Goal: Task Accomplishment & Management: Manage account settings

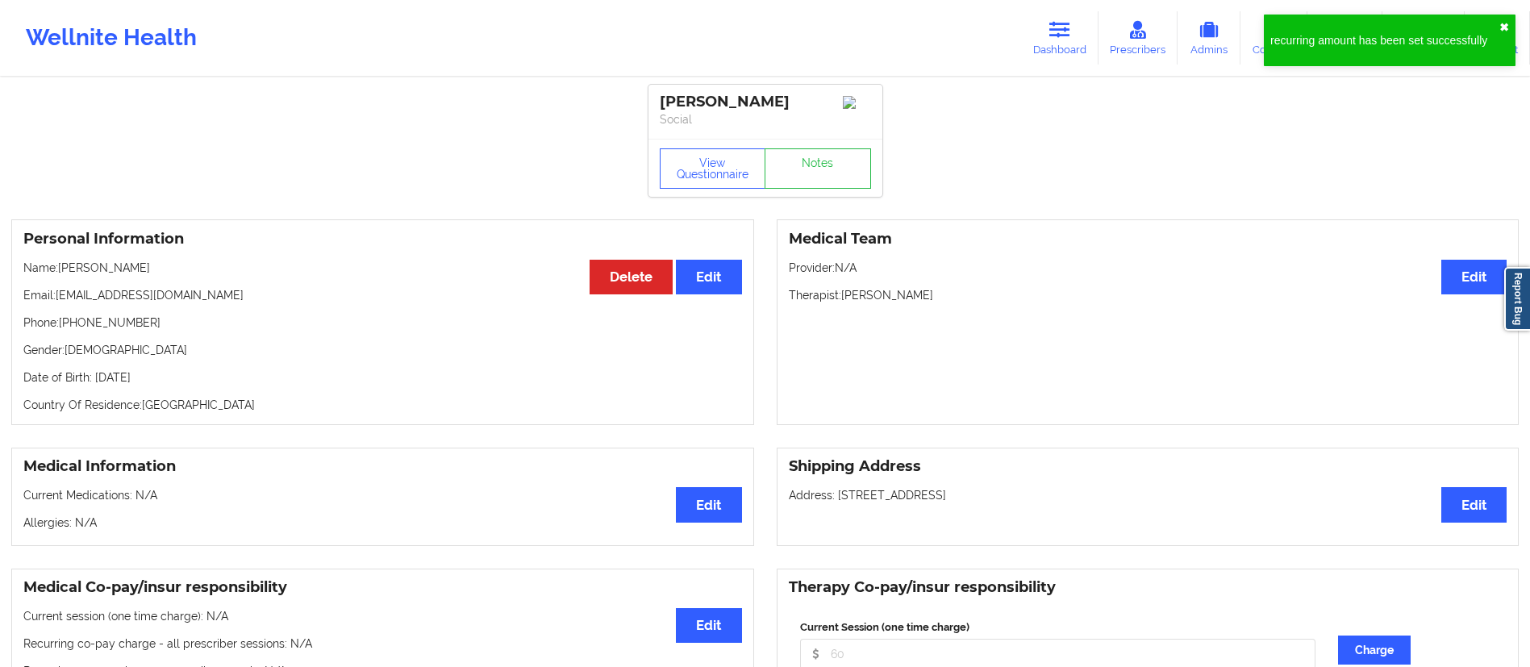
click at [1501, 23] on button "✖︎" at bounding box center [1505, 27] width 10 height 13
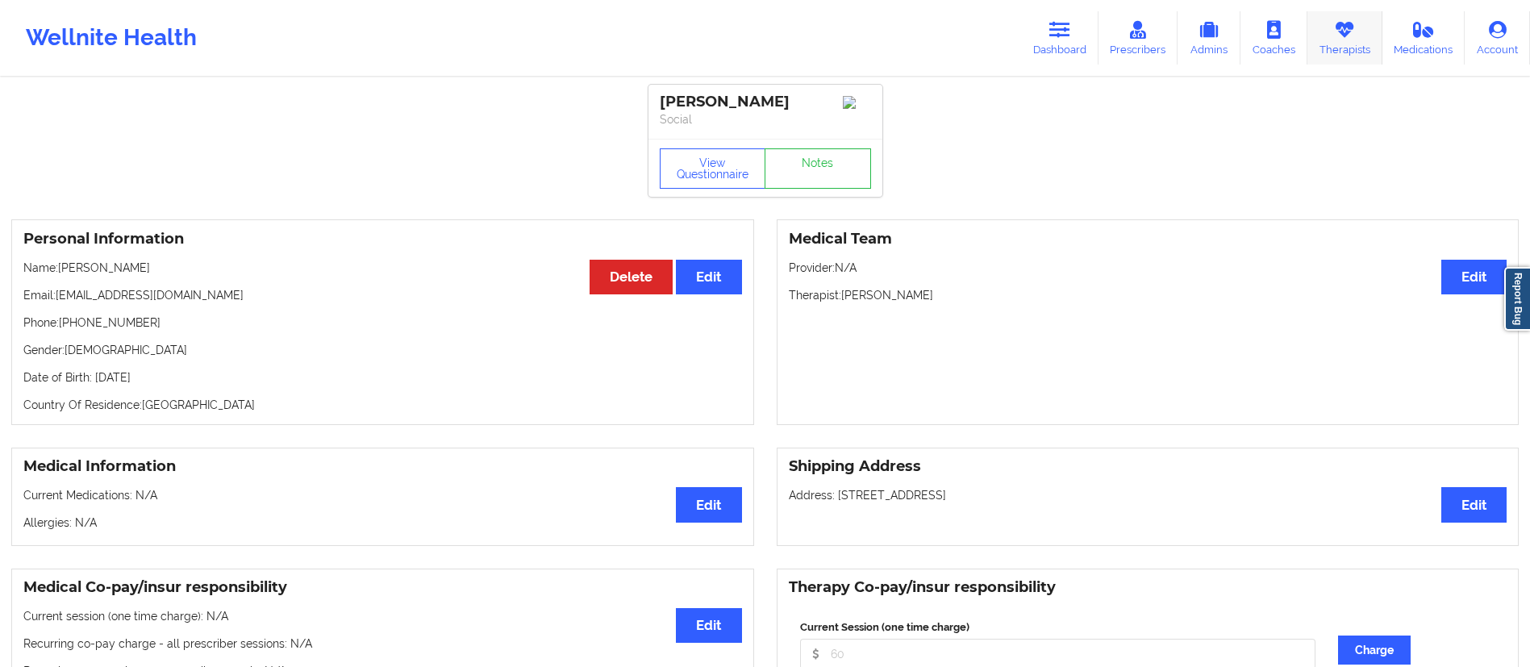
click at [1344, 36] on icon at bounding box center [1344, 30] width 21 height 18
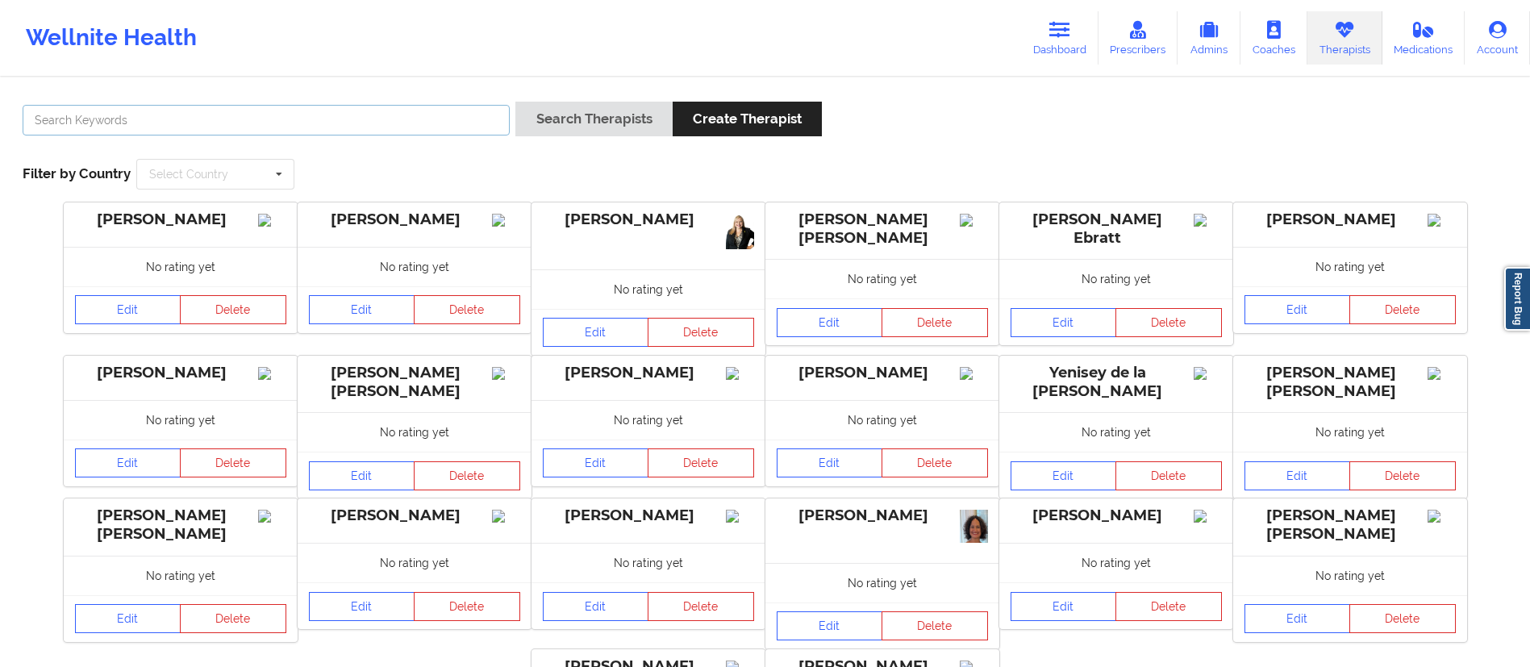
click at [332, 117] on input "text" at bounding box center [266, 120] width 487 height 31
type input "[PERSON_NAME]"
click at [515, 102] on button "Search Therapists" at bounding box center [593, 119] width 156 height 35
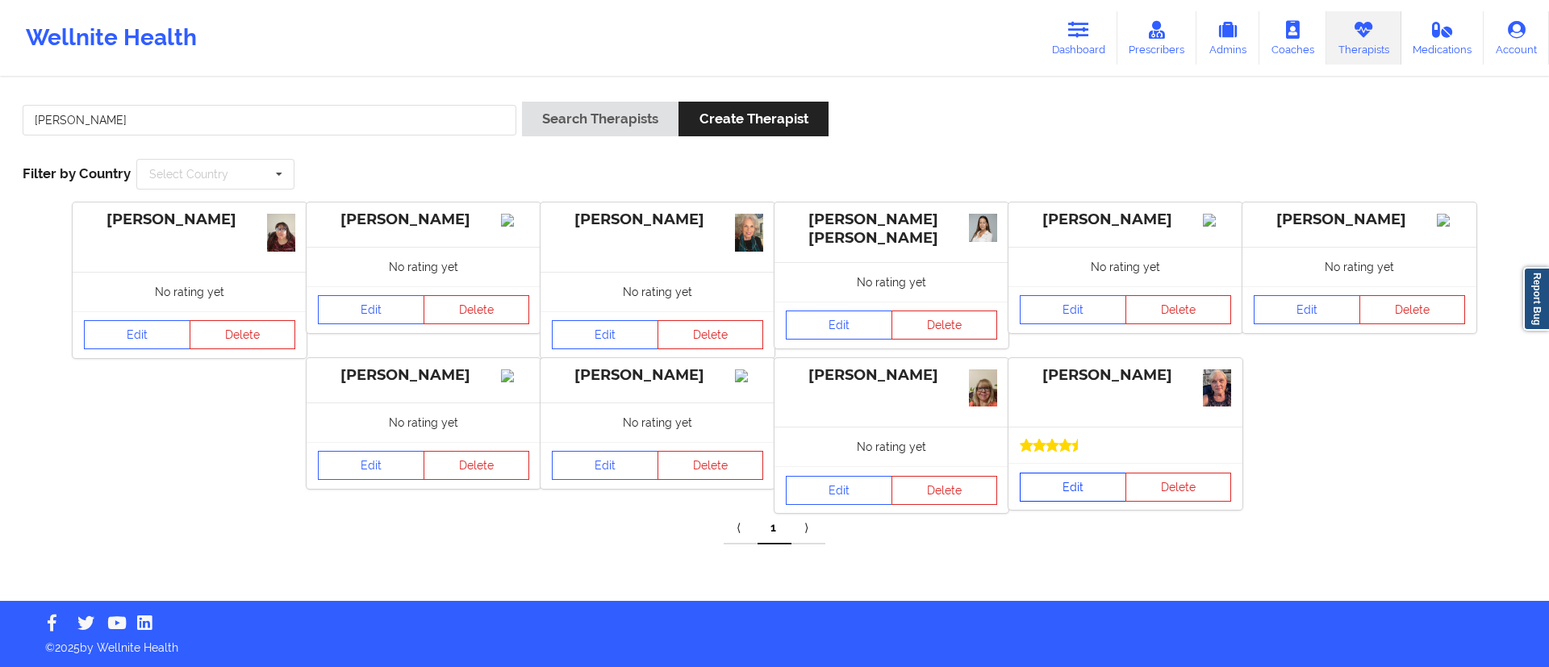
click at [1070, 473] on link "Edit" at bounding box center [1073, 487] width 106 height 29
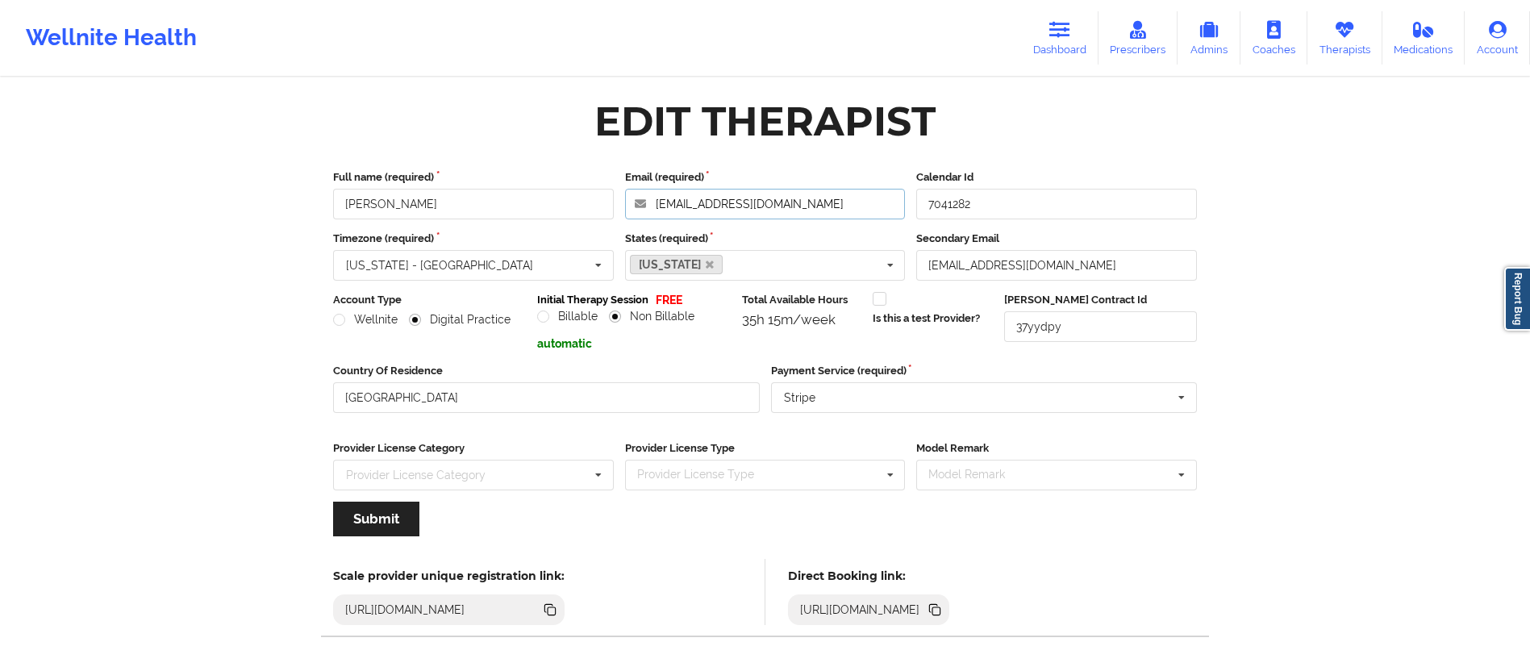
click at [700, 206] on input "[EMAIL_ADDRESS][DOMAIN_NAME]" at bounding box center [765, 204] width 281 height 31
click at [1046, 35] on link "Dashboard" at bounding box center [1059, 37] width 77 height 53
